Goal: Transaction & Acquisition: Obtain resource

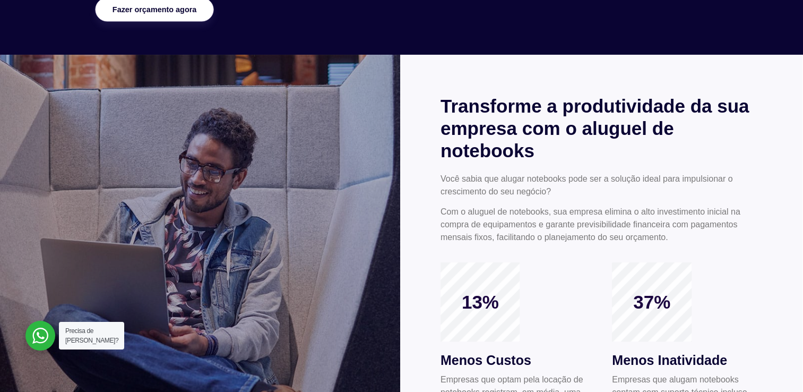
click at [190, 12] on span "Fazer orçamento agora" at bounding box center [154, 9] width 84 height 7
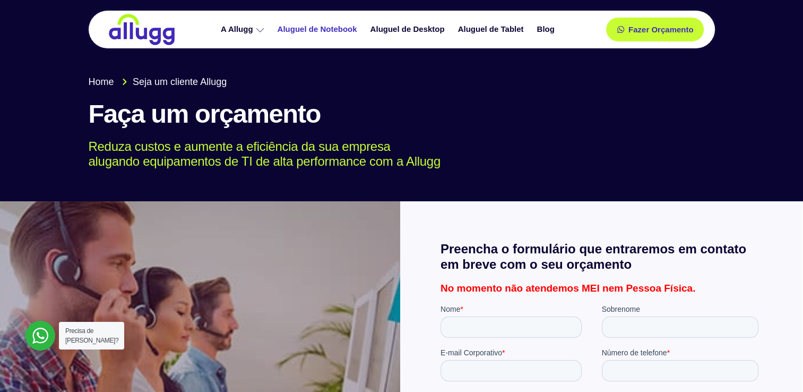
click at [333, 28] on link "Aluguel de Notebook" at bounding box center [318, 29] width 93 height 19
